Goal: Transaction & Acquisition: Purchase product/service

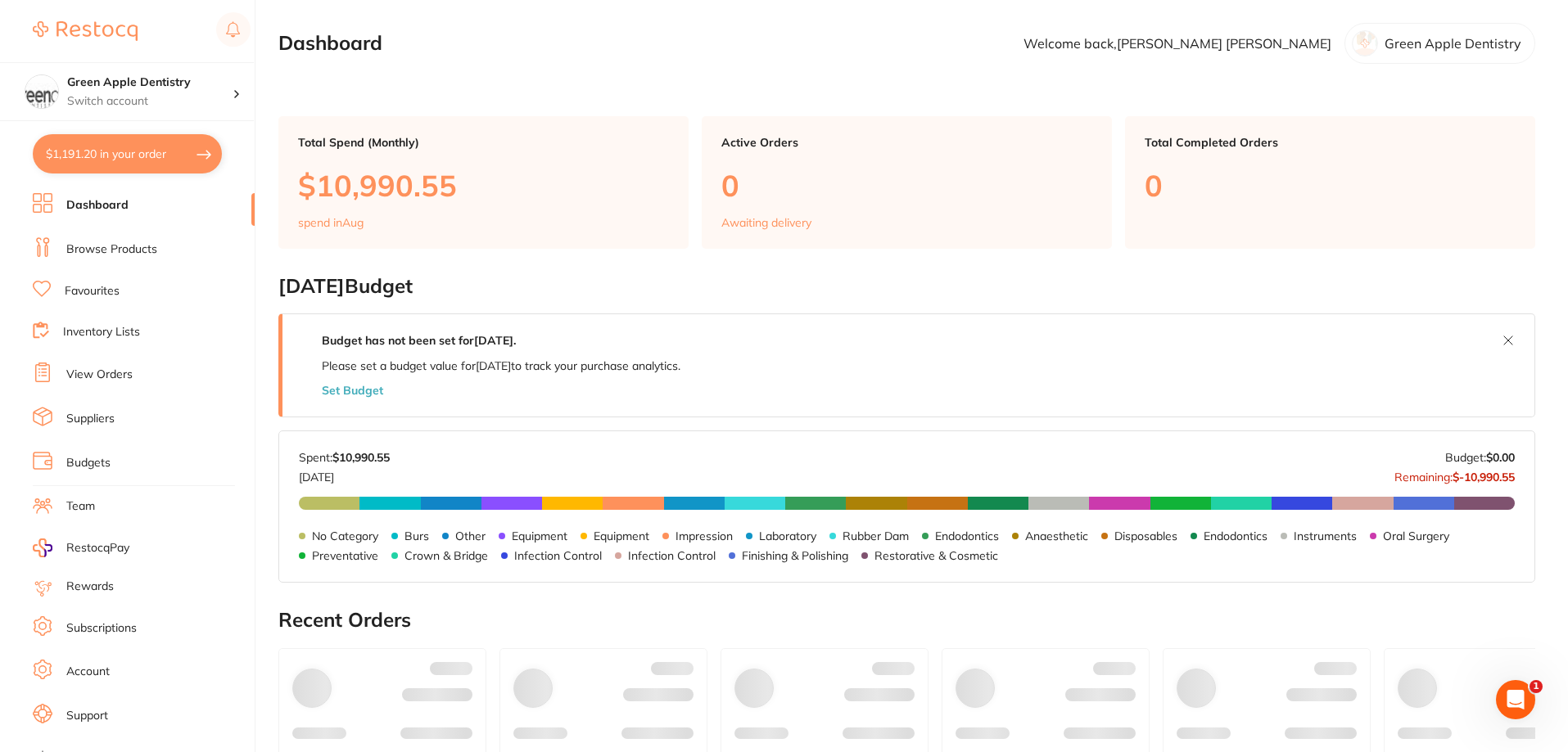
click at [134, 168] on button "$1,191.20 in your order" at bounding box center [127, 154] width 189 height 40
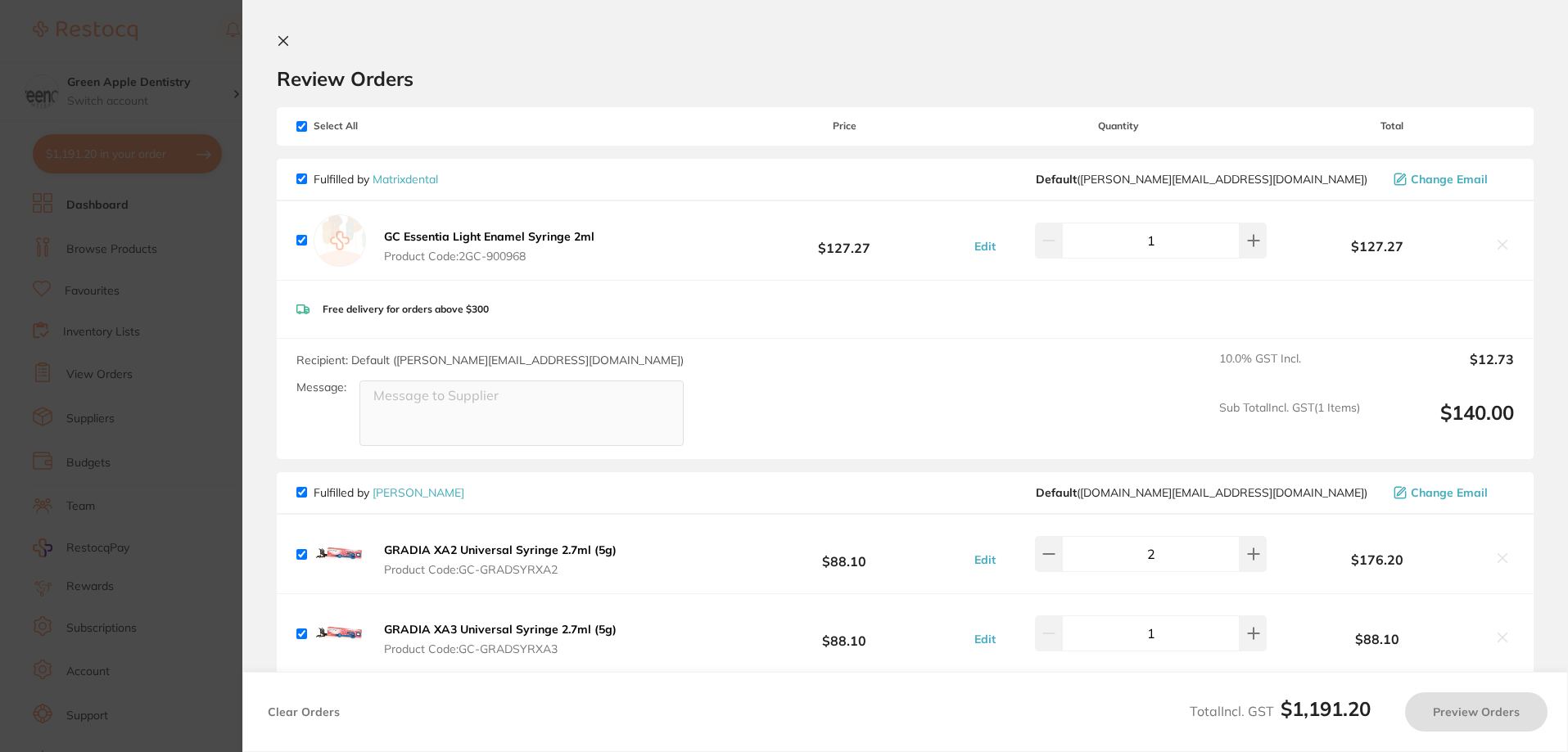
checkbox input "true"
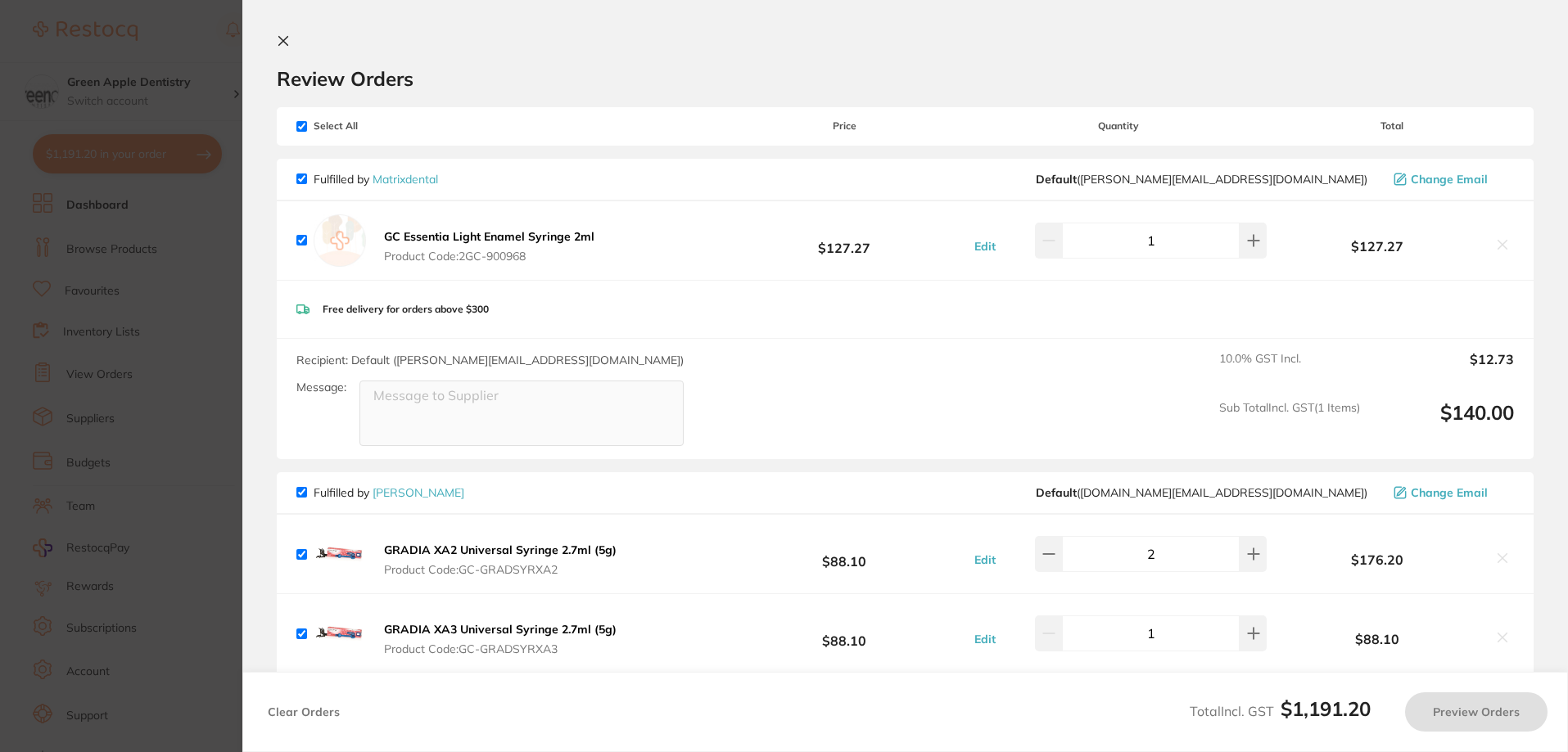
checkbox input "true"
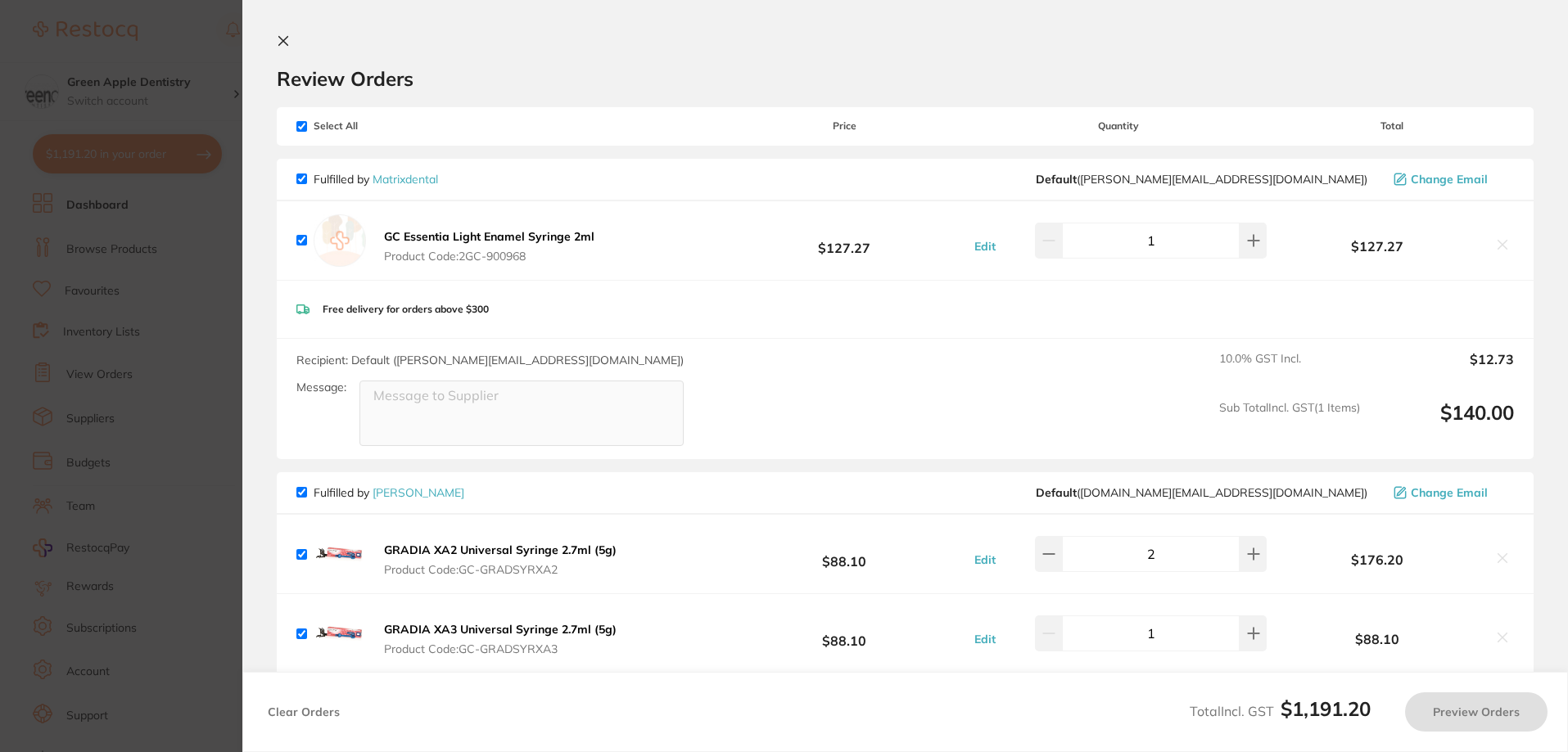
checkbox input "true"
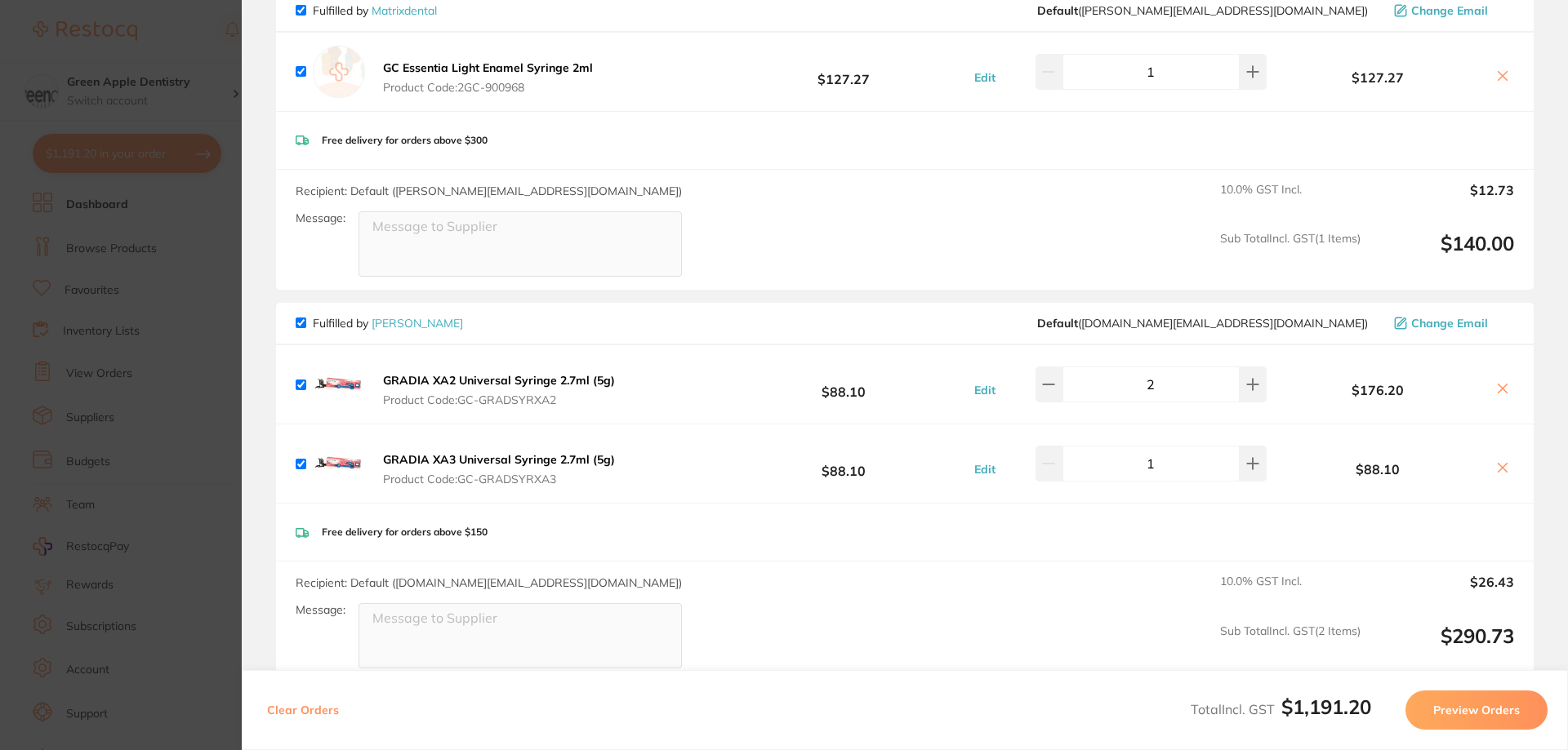
scroll to position [168, 0]
